Goal: Task Accomplishment & Management: Manage account settings

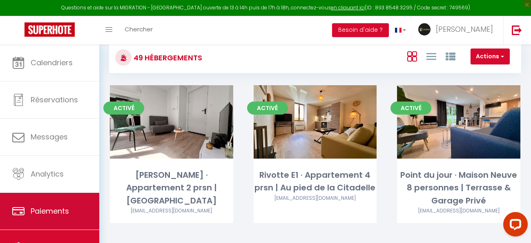
scroll to position [43, 0]
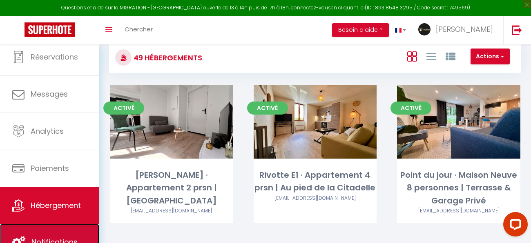
click at [37, 227] on link "Notifications" at bounding box center [49, 242] width 99 height 37
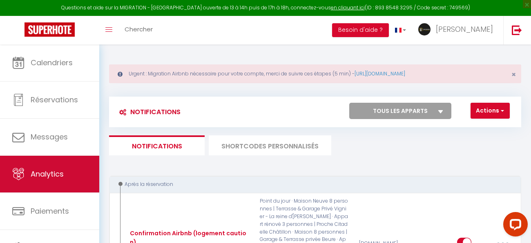
scroll to position [43, 0]
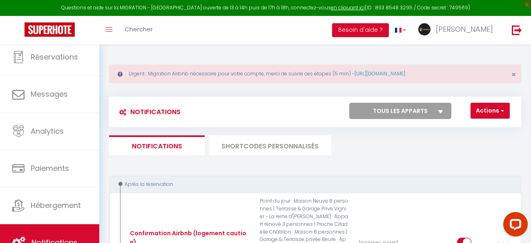
click at [304, 148] on li "SHORTCODES PERSONNALISÉS" at bounding box center [270, 146] width 122 height 20
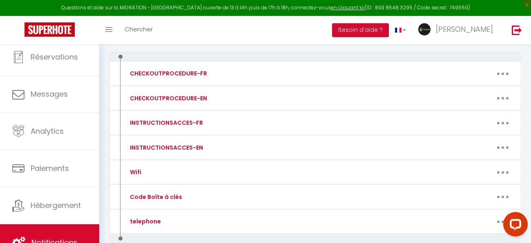
scroll to position [168, 0]
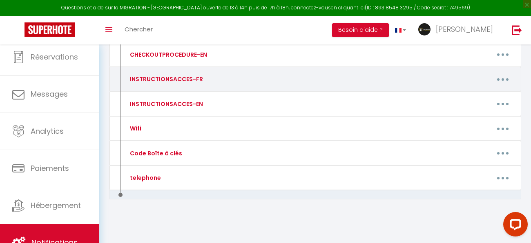
click at [483, 71] on div "Editer Supprimer" at bounding box center [369, 79] width 297 height 16
click at [501, 80] on button "button" at bounding box center [503, 79] width 22 height 16
click at [476, 95] on link "Editer" at bounding box center [481, 99] width 60 height 14
type input "INSTRUCTIONSACCES-FR"
type textarea "INSTRUCTIONSACCES"
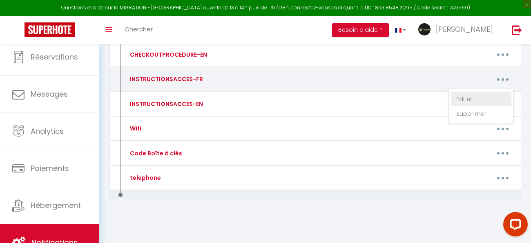
type textarea "[URL][DOMAIN_NAME]"
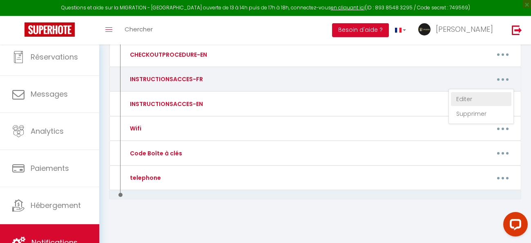
type textarea "[URL][DOMAIN_NAME]"
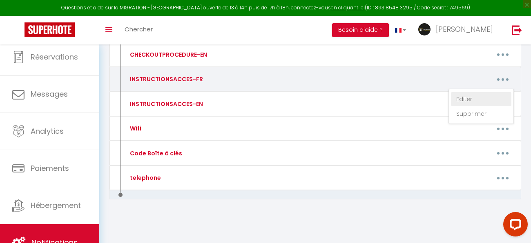
type textarea "[URL][DOMAIN_NAME]"
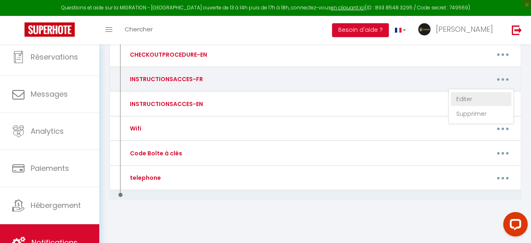
type textarea "[URL][DOMAIN_NAME]"
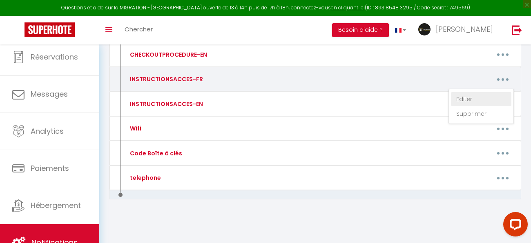
type textarea "[URL][DOMAIN_NAME]"
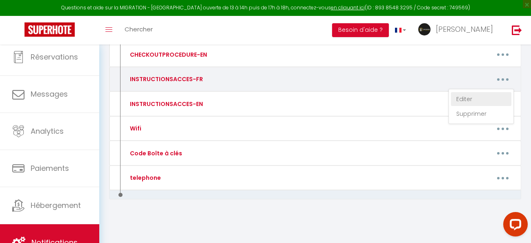
type textarea "[URL][DOMAIN_NAME]"
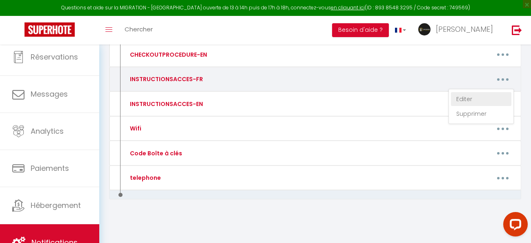
type textarea "[URL][DOMAIN_NAME]"
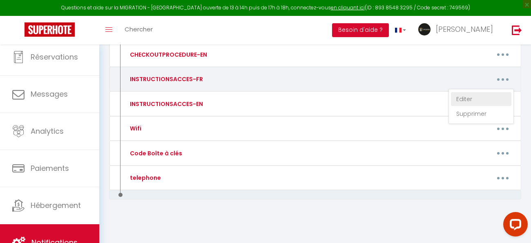
type textarea "[URL][DOMAIN_NAME]"
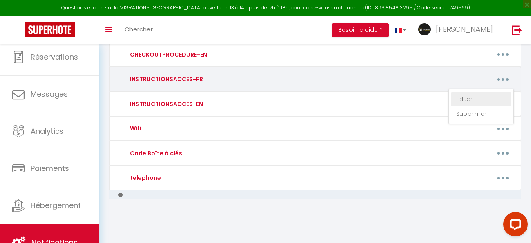
type textarea "[URL][DOMAIN_NAME]"
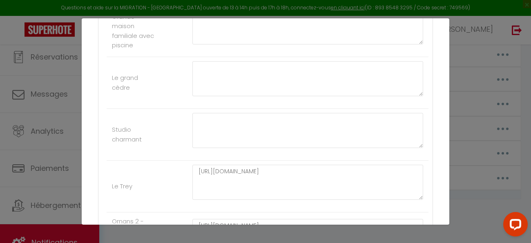
scroll to position [2345, 0]
click at [216, 44] on textarea at bounding box center [307, 26] width 231 height 35
drag, startPoint x: 342, startPoint y: 63, endPoint x: 175, endPoint y: 67, distance: 167.0
click at [210, 44] on textarea at bounding box center [307, 26] width 231 height 35
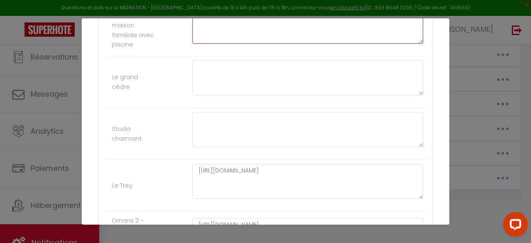
paste textarea "[URL][DOMAIN_NAME]"
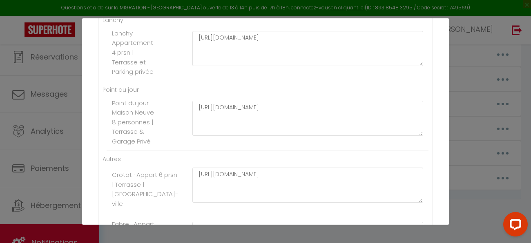
scroll to position [3099, 0]
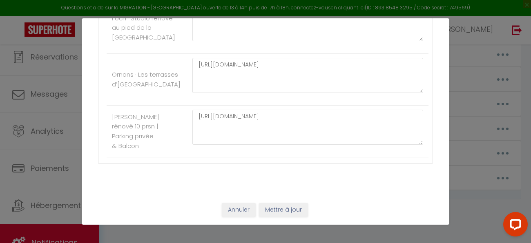
type textarea "[URL][DOMAIN_NAME][PERSON_NAME]"
click at [276, 211] on button "Mettre à jour" at bounding box center [283, 210] width 49 height 14
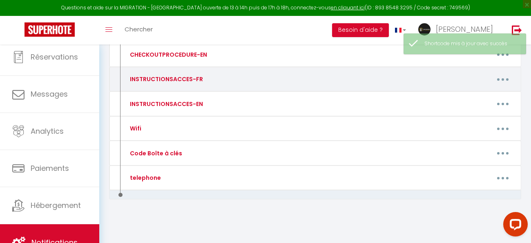
click at [203, 78] on div "INSTRUCTIONSACCES-FR" at bounding box center [171, 79] width 99 height 16
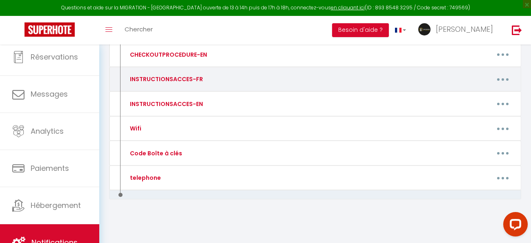
click at [203, 78] on div "INSTRUCTIONSACCES-FR" at bounding box center [171, 79] width 99 height 16
click at [501, 81] on button "button" at bounding box center [503, 79] width 22 height 16
click at [474, 96] on link "Editer" at bounding box center [481, 99] width 60 height 14
type input "INSTRUCTIONSACCES-FR"
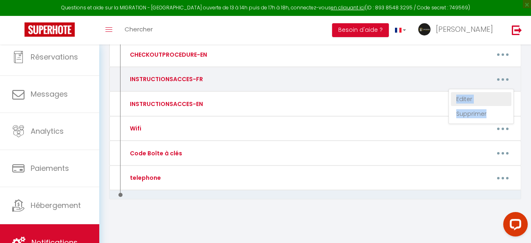
type textarea "INSTRUCTIONSACCES"
type textarea "[URL][DOMAIN_NAME]"
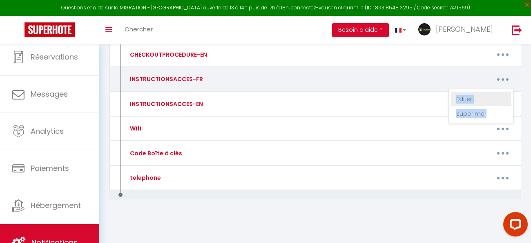
type textarea "[URL][DOMAIN_NAME]"
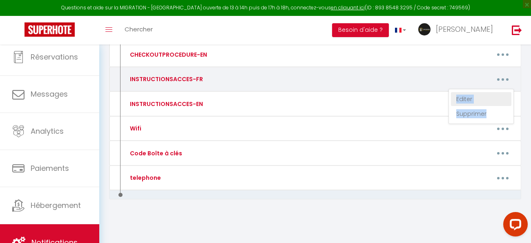
type textarea "[URL][DOMAIN_NAME]"
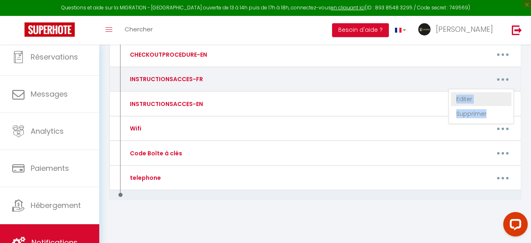
type textarea "[URL][DOMAIN_NAME]"
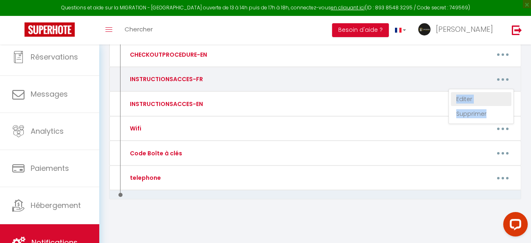
type textarea "[URL][DOMAIN_NAME]"
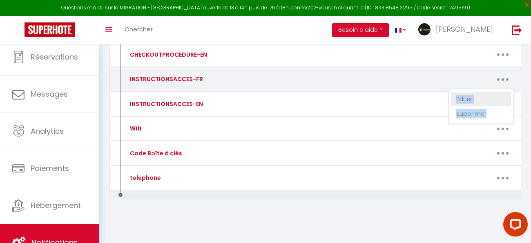
type textarea "[URL][DOMAIN_NAME]"
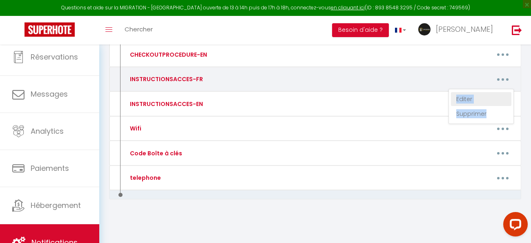
type textarea "[URL][DOMAIN_NAME]"
type textarea "[URL][DOMAIN_NAME][PERSON_NAME]"
type textarea "[URL][DOMAIN_NAME]"
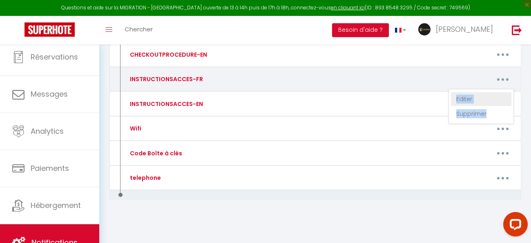
type textarea "[URL][DOMAIN_NAME]"
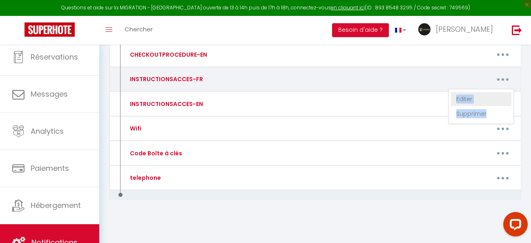
type textarea "[URL][DOMAIN_NAME]"
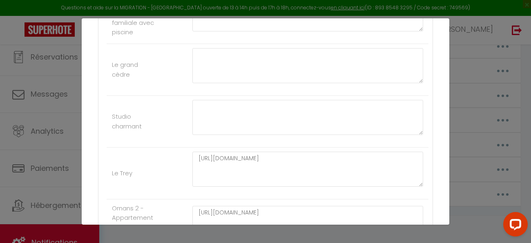
scroll to position [2356, 0]
drag, startPoint x: 336, startPoint y: 105, endPoint x: 157, endPoint y: 108, distance: 179.3
click at [157, 45] on li "Grande maison familiale avec piscine [URL][DOMAIN_NAME][PERSON_NAME]" at bounding box center [268, 19] width 322 height 52
